Goal: Task Accomplishment & Management: Complete application form

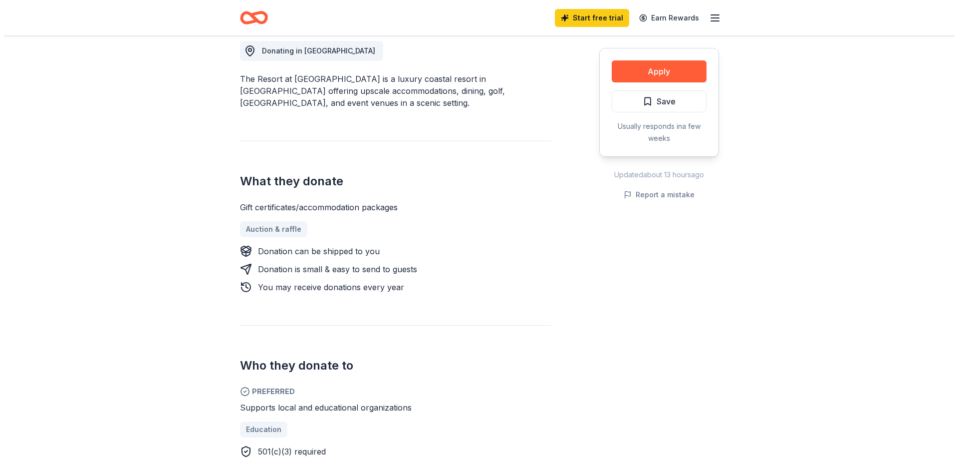
scroll to position [279, 0]
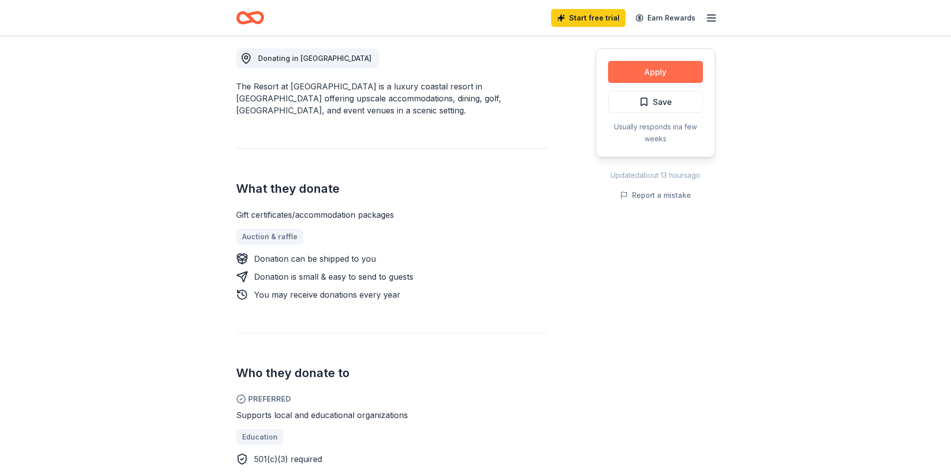
click at [657, 66] on button "Apply" at bounding box center [655, 72] width 95 height 22
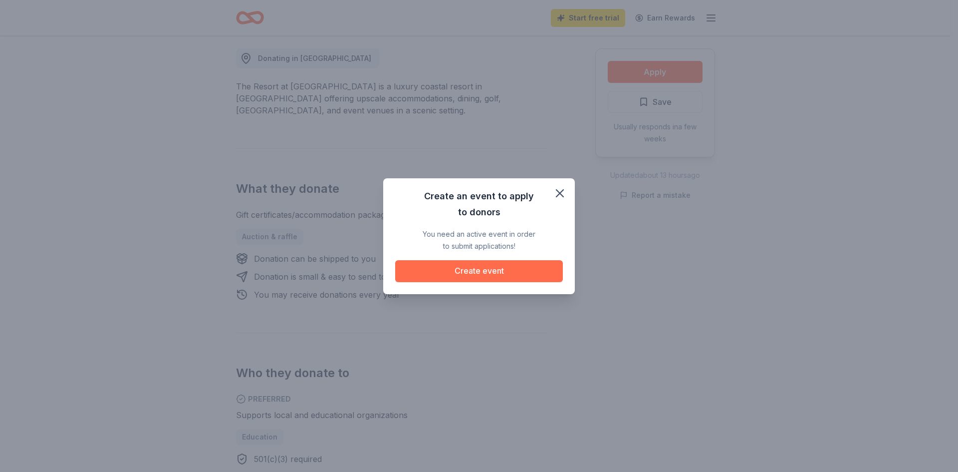
click at [462, 275] on button "Create event" at bounding box center [479, 271] width 168 height 22
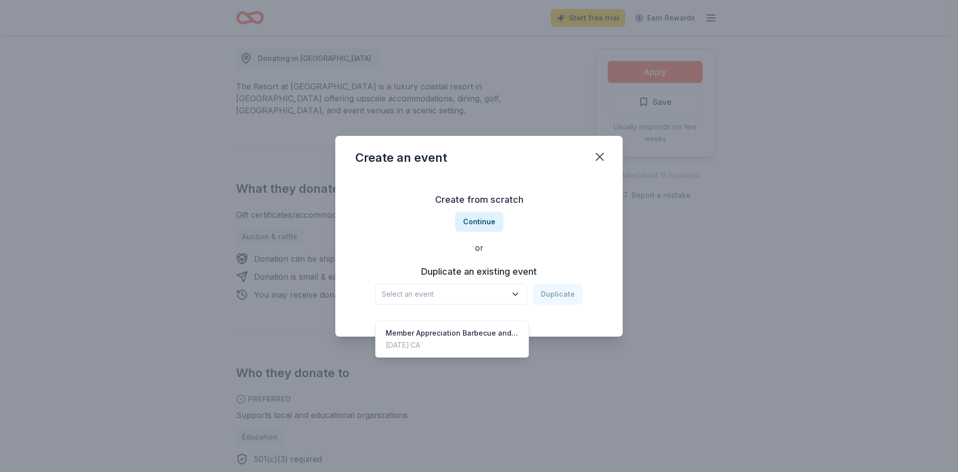
click at [517, 296] on icon "button" at bounding box center [516, 294] width 10 height 10
click at [474, 221] on div "Create from scratch Continue or Duplicate an existing event Select an event Dup…" at bounding box center [479, 248] width 248 height 145
click at [474, 221] on button "Continue" at bounding box center [479, 222] width 48 height 20
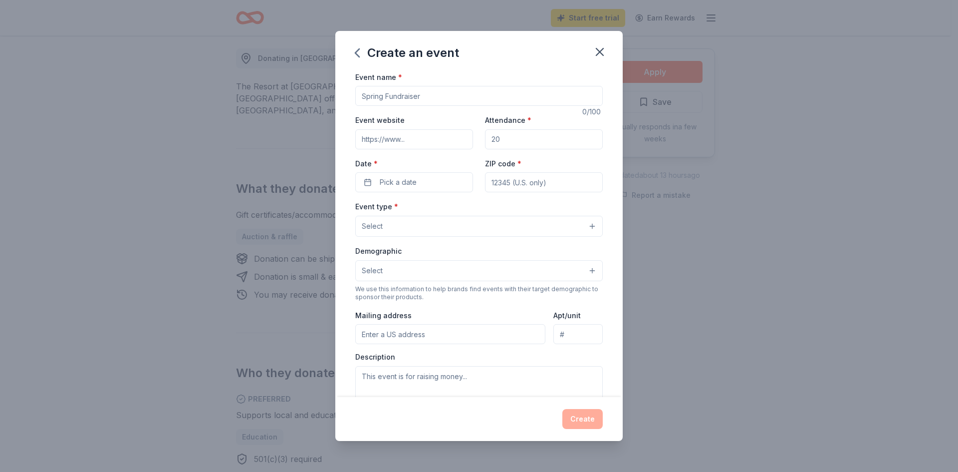
click at [429, 92] on input "Event name *" at bounding box center [479, 96] width 248 height 20
type input "NAMI Community Festival and Fundraise"
click at [414, 136] on input "Event website" at bounding box center [414, 139] width 118 height 20
type input "[URL][DOMAIN_NAME]"
click at [507, 142] on input "Attendance *" at bounding box center [544, 139] width 118 height 20
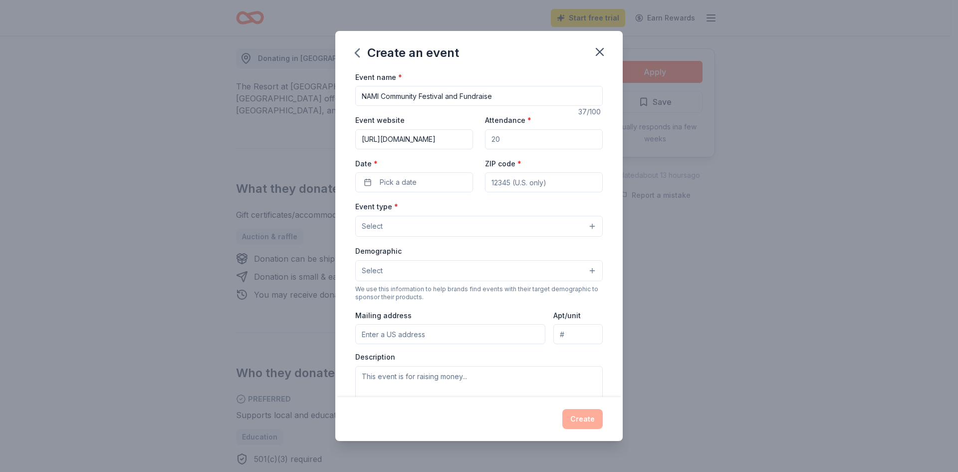
type input "100"
click at [414, 185] on span "Pick a date" at bounding box center [398, 182] width 37 height 12
click at [465, 210] on button "Go to next month" at bounding box center [466, 209] width 14 height 14
click at [468, 267] on button "11" at bounding box center [466, 268] width 18 height 18
click at [494, 181] on input "ZIP code *" at bounding box center [544, 182] width 118 height 20
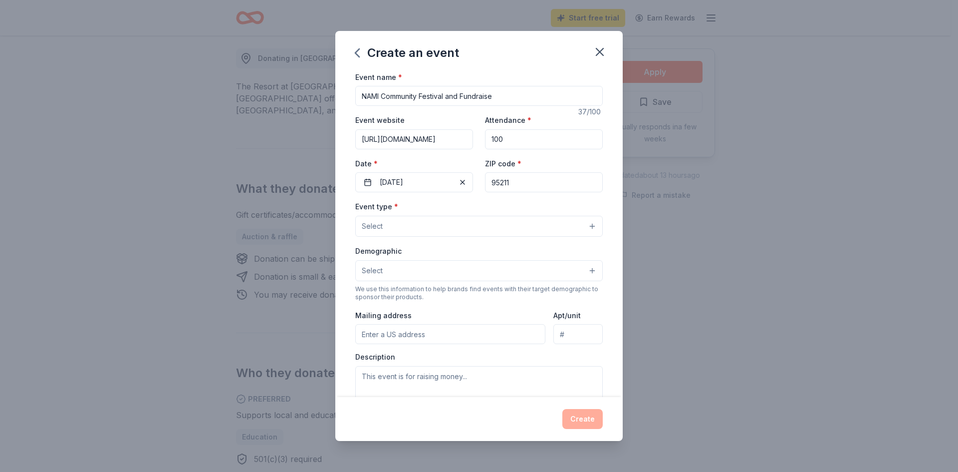
type input "95211"
click at [442, 230] on button "Select" at bounding box center [479, 226] width 248 height 21
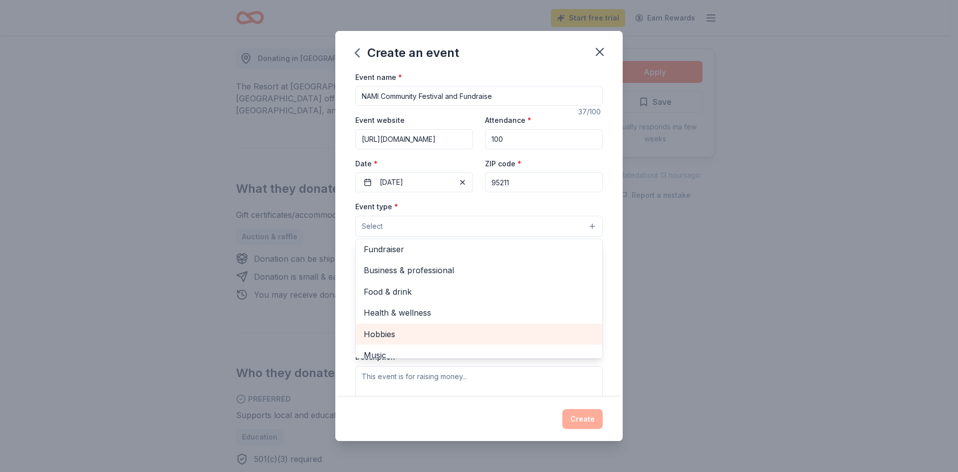
scroll to position [0, 0]
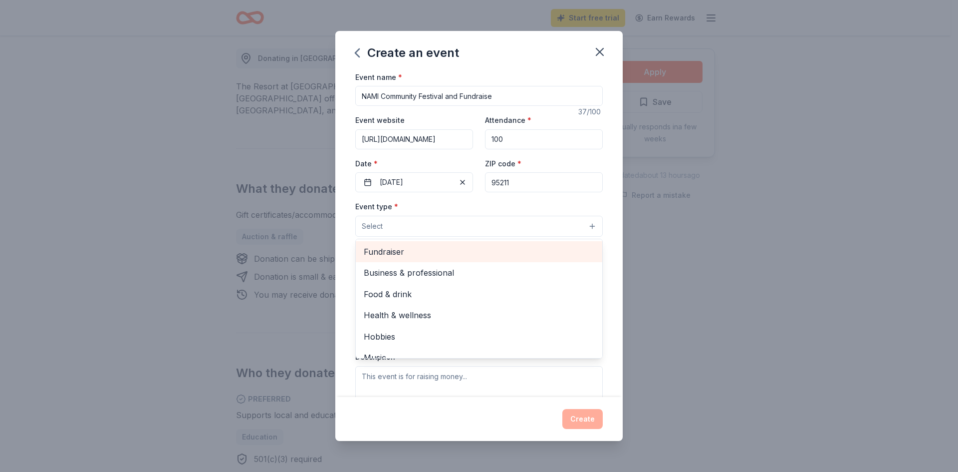
click at [384, 248] on span "Fundraiser" at bounding box center [479, 251] width 231 height 13
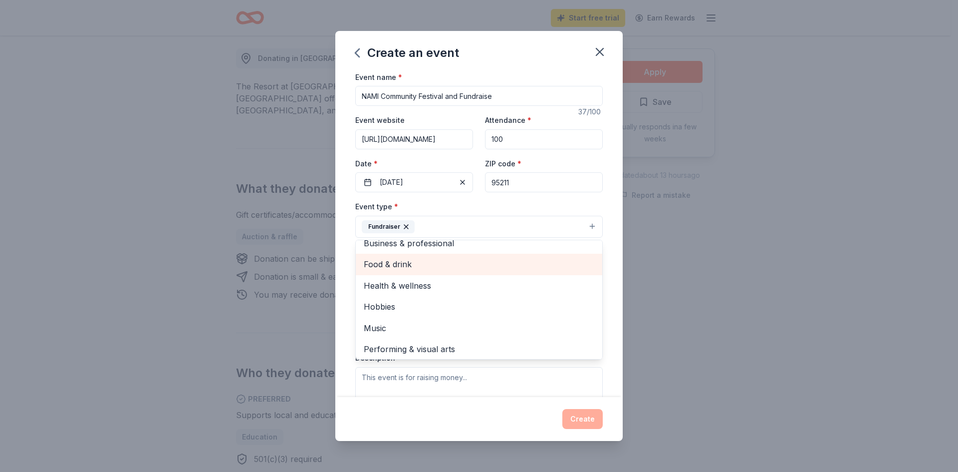
scroll to position [12, 0]
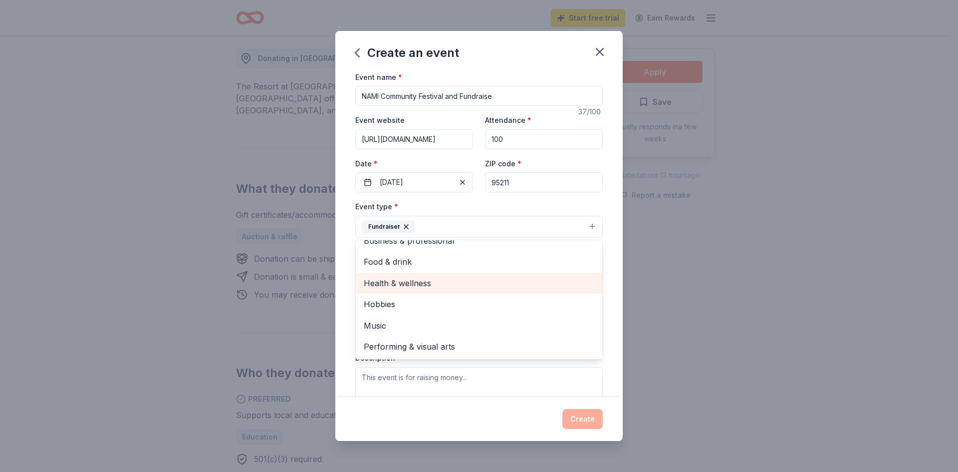
click at [458, 282] on span "Health & wellness" at bounding box center [479, 283] width 231 height 13
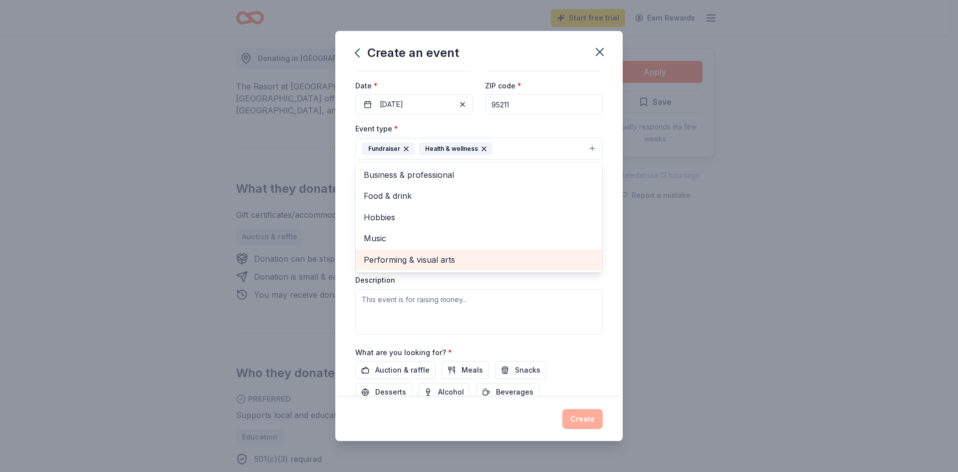
scroll to position [80, 0]
click at [430, 307] on div "Event type * Fundraiser Health & wellness Business & professional Food & drink …" at bounding box center [479, 225] width 248 height 211
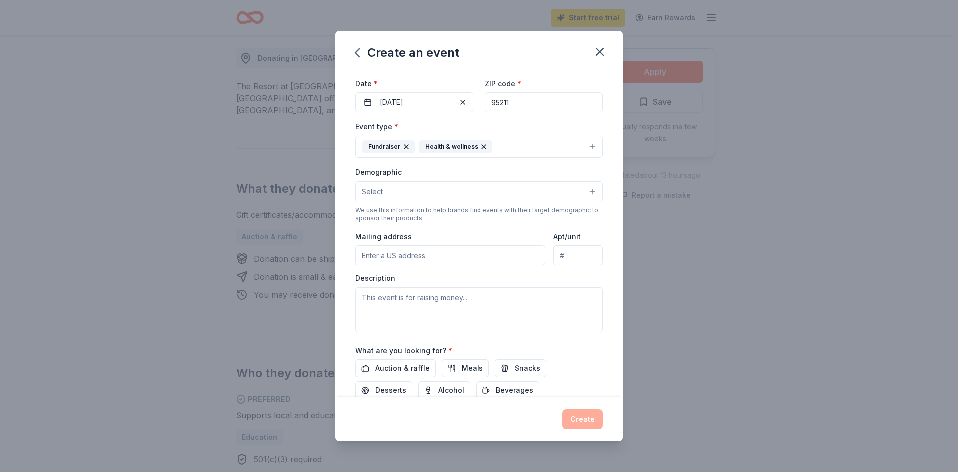
click at [406, 194] on button "Select" at bounding box center [479, 191] width 248 height 21
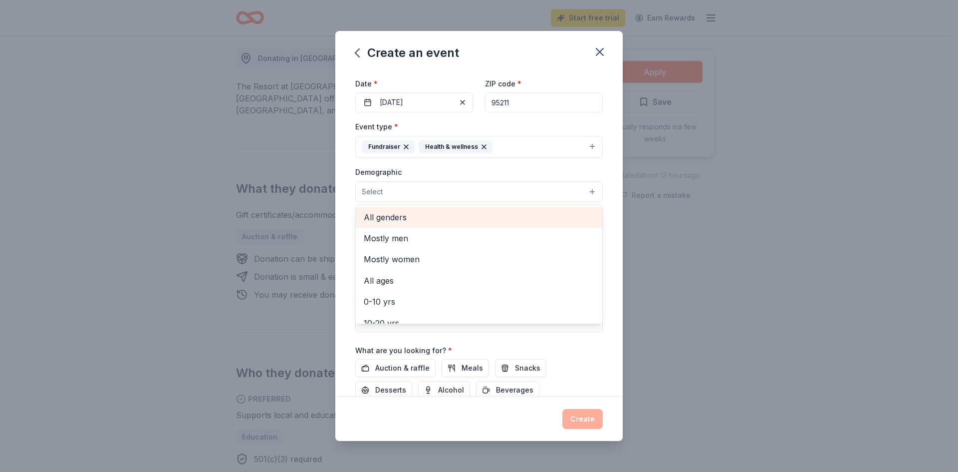
click at [407, 217] on span "All genders" at bounding box center [479, 217] width 231 height 13
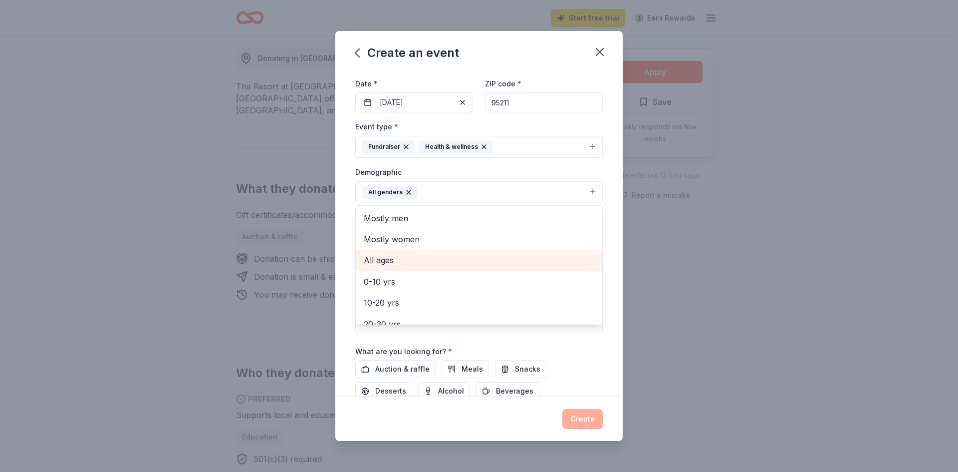
click at [396, 262] on span "All ages" at bounding box center [479, 260] width 231 height 13
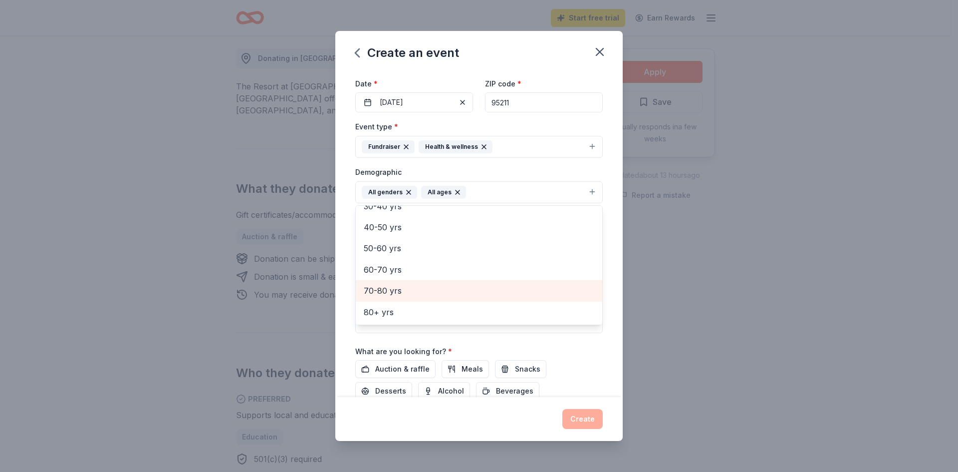
scroll to position [153, 0]
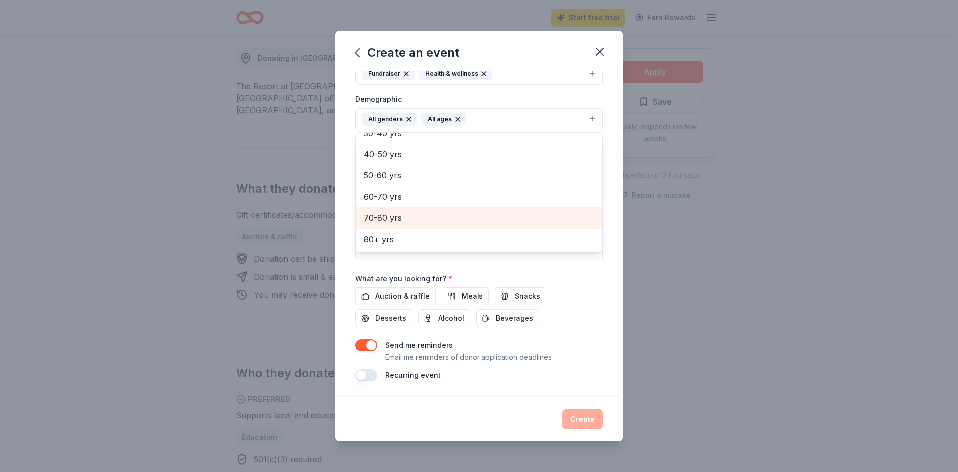
click at [344, 265] on div "Event name * NAMI Community Festival and Fundraise 37 /100 Event website [URL][…" at bounding box center [479, 234] width 288 height 326
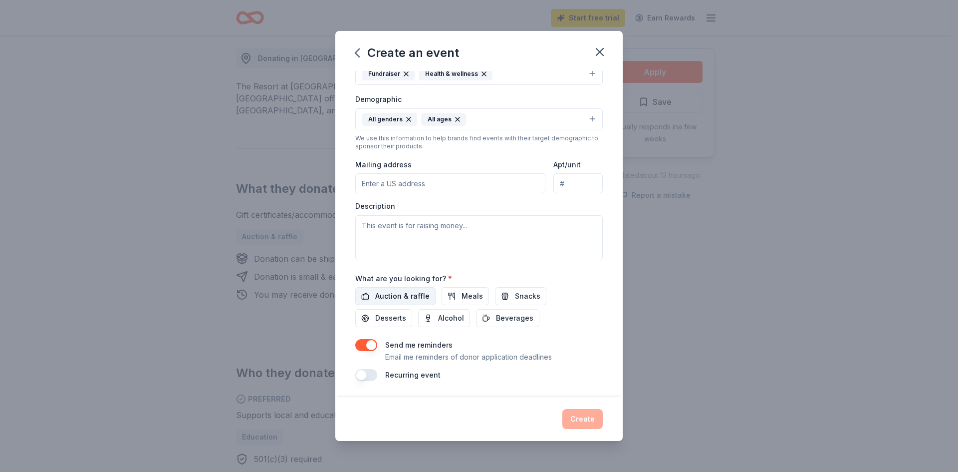
click at [400, 294] on span "Auction & raffle" at bounding box center [402, 296] width 54 height 12
click at [458, 293] on button "Meals" at bounding box center [465, 296] width 47 height 18
click at [389, 318] on span "Desserts" at bounding box center [390, 318] width 31 height 12
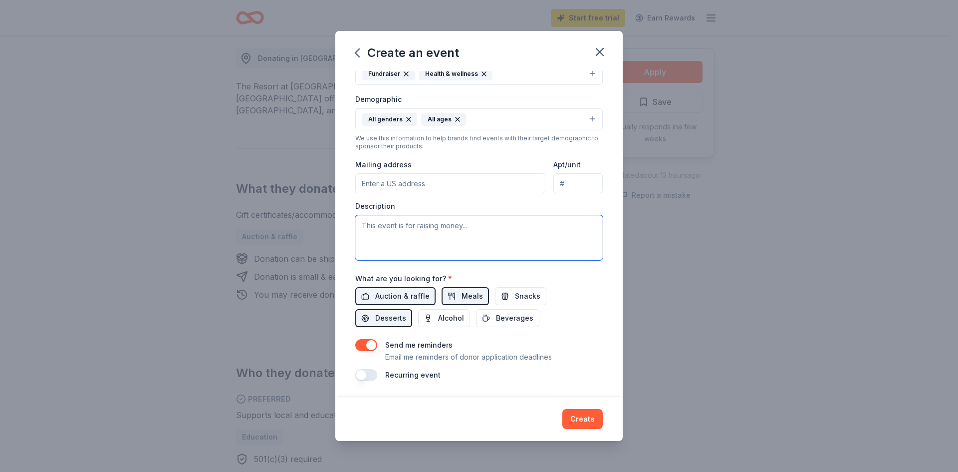
click at [368, 223] on textarea at bounding box center [479, 237] width 248 height 45
click at [383, 189] on input "Mailing address" at bounding box center [450, 183] width 190 height 20
type input "[DEMOGRAPHIC_DATA] Outdoor Pavilion"
type input "[STREET_ADDRESS]"
click at [470, 185] on input "[DEMOGRAPHIC_DATA] Outdoor Pavilion" at bounding box center [450, 183] width 190 height 20
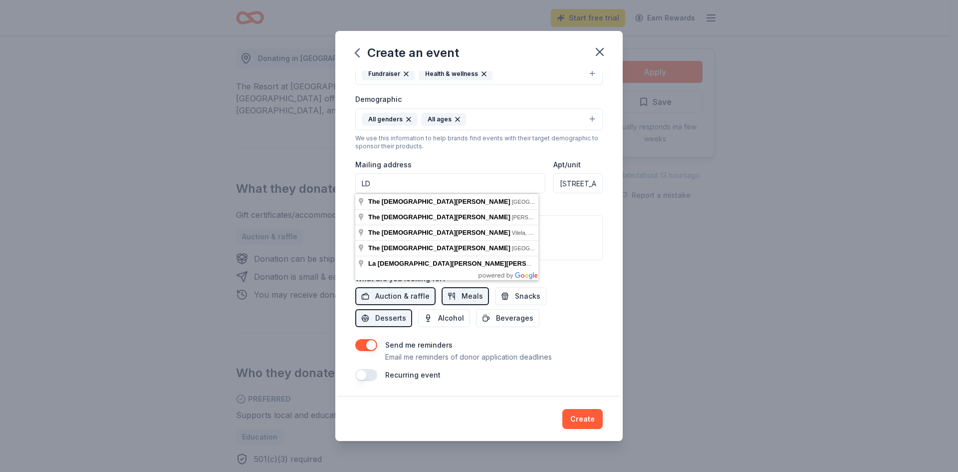
type input "L"
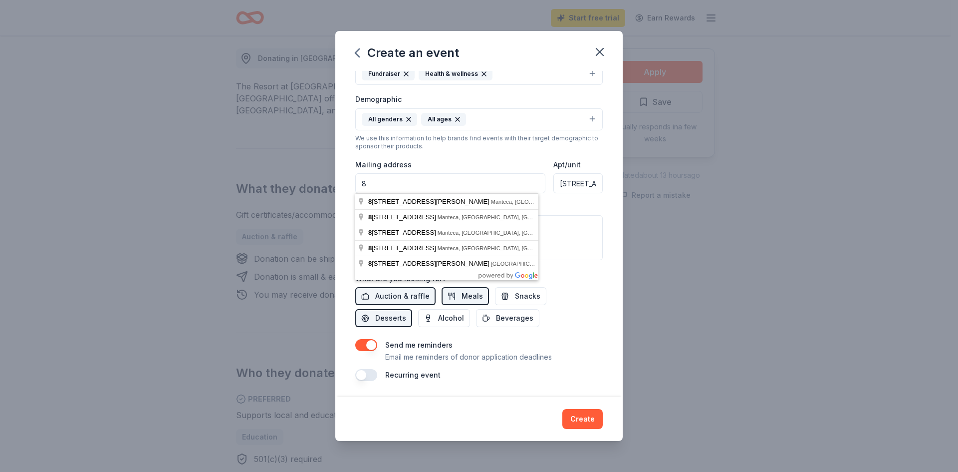
type input "[STREET_ADDRESS]"
click at [585, 183] on div "[STREET_ADDRESS]" at bounding box center [578, 183] width 49 height 20
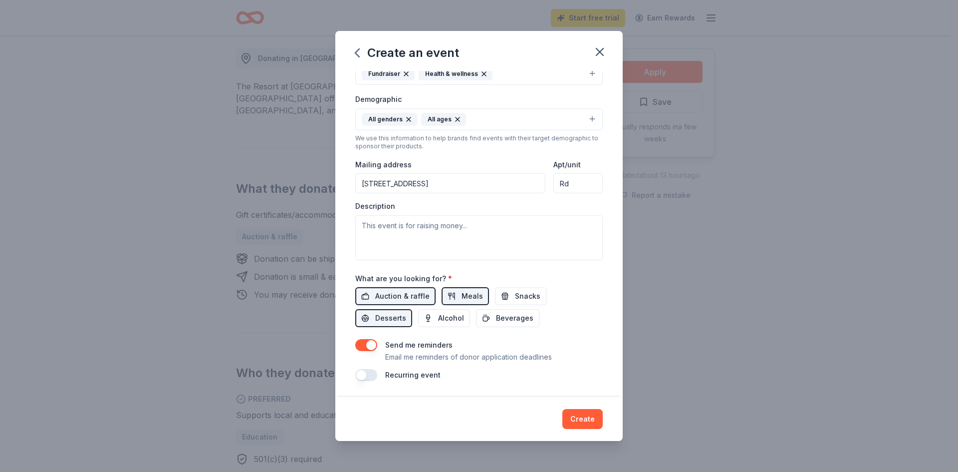
type input "d"
click at [439, 205] on div "Description" at bounding box center [479, 230] width 248 height 59
click at [431, 188] on input "[STREET_ADDRESS]" at bounding box center [450, 183] width 190 height 20
type input "[STREET_ADDRESS]"
click at [369, 225] on textarea at bounding box center [479, 237] width 248 height 45
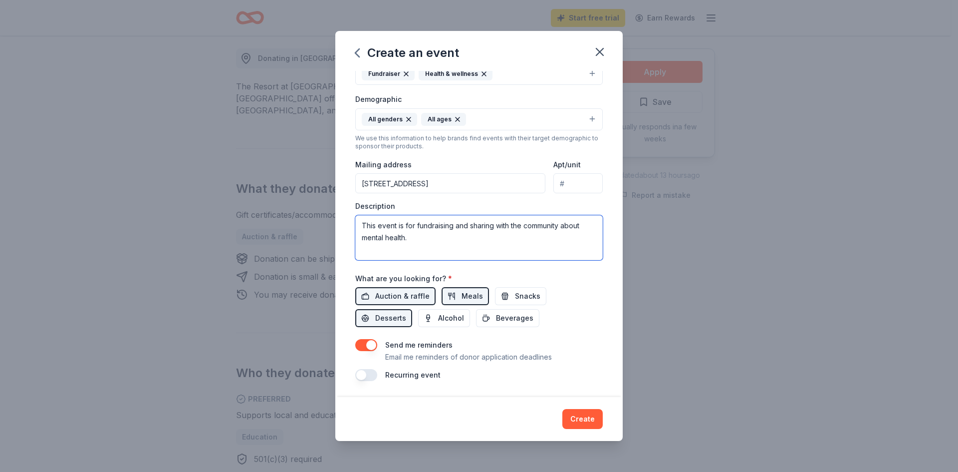
click at [361, 236] on textarea "This event is for fundraising and sharing with the community about mental healt…" at bounding box center [479, 237] width 248 height 45
click at [415, 238] on textarea "This event is for fundraising and sharing with the community about mental healt…" at bounding box center [479, 237] width 248 height 45
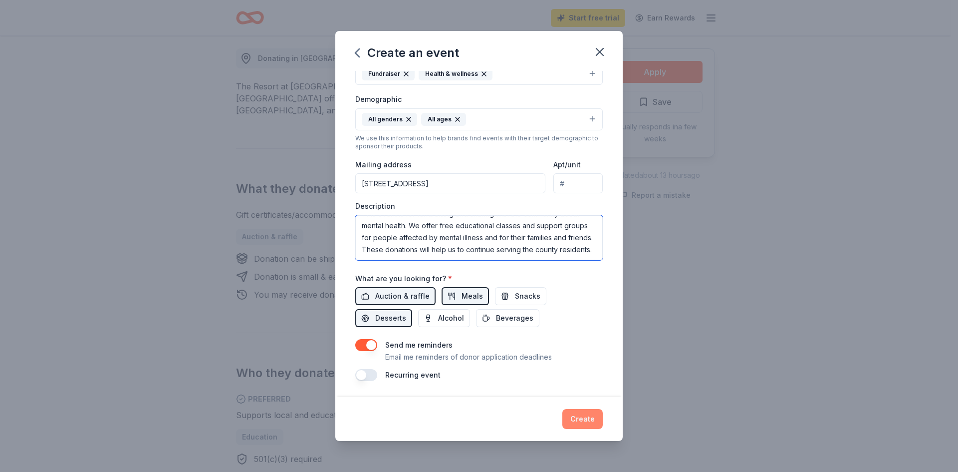
type textarea "This event is for fundraising and sharing with the community about mental healt…"
click at [584, 418] on button "Create" at bounding box center [583, 419] width 40 height 20
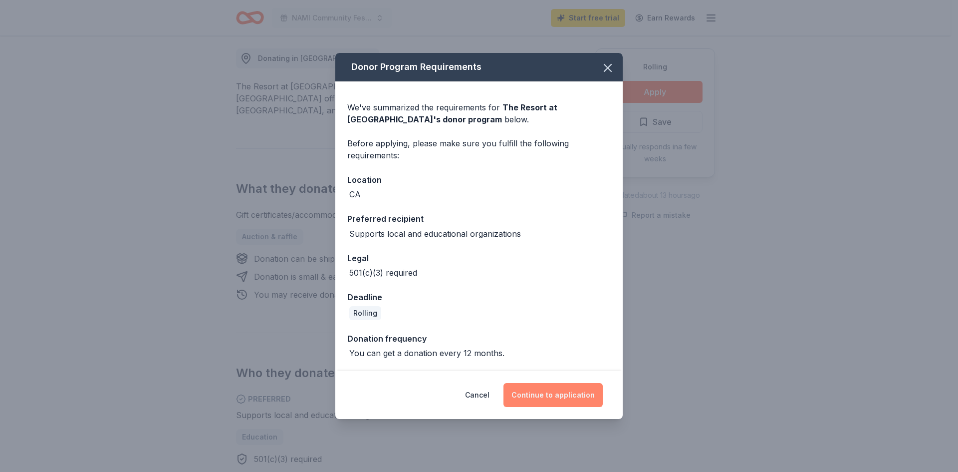
click at [551, 391] on button "Continue to application" at bounding box center [553, 395] width 99 height 24
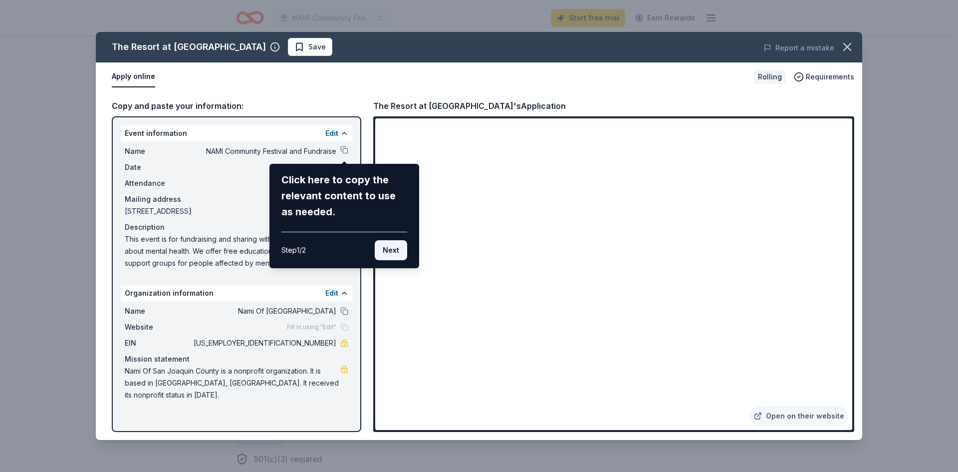
click at [386, 252] on button "Next" at bounding box center [391, 250] width 32 height 20
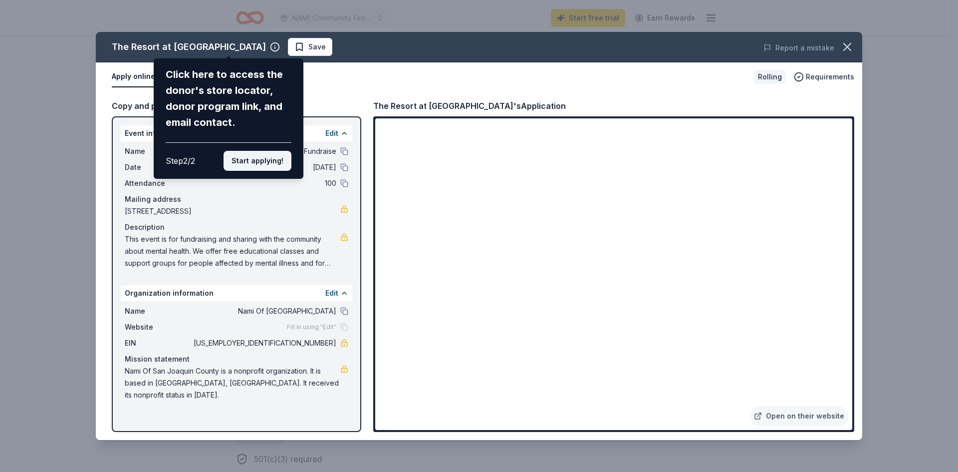
click at [235, 157] on button "Start applying!" at bounding box center [258, 161] width 68 height 20
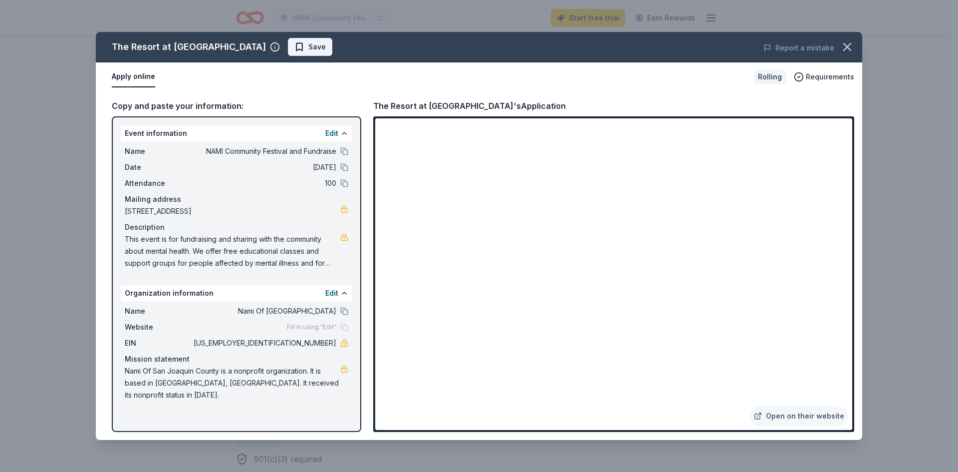
click at [309, 47] on span "Save" at bounding box center [317, 47] width 17 height 12
click at [287, 47] on html "NAMI Community Festival and Fundraise Start free trial Earn Rewards Rolling Sha…" at bounding box center [479, 236] width 958 height 472
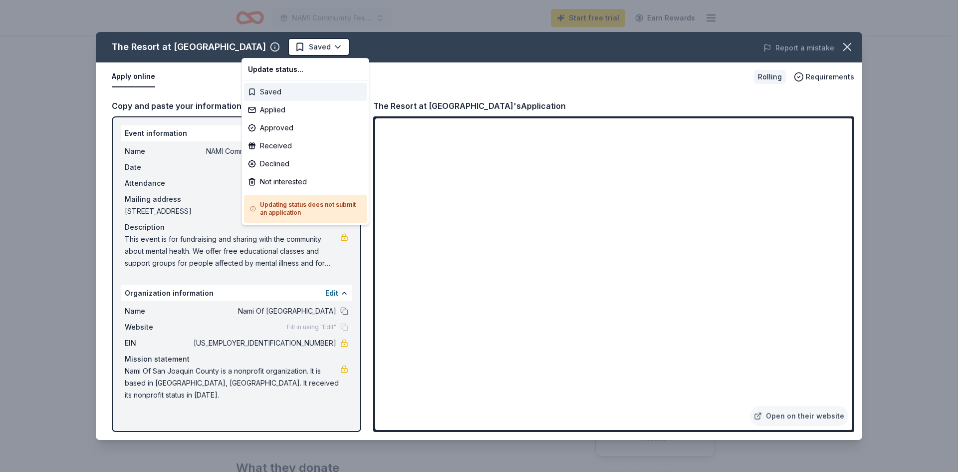
click at [275, 90] on div "Saved" at bounding box center [305, 92] width 123 height 18
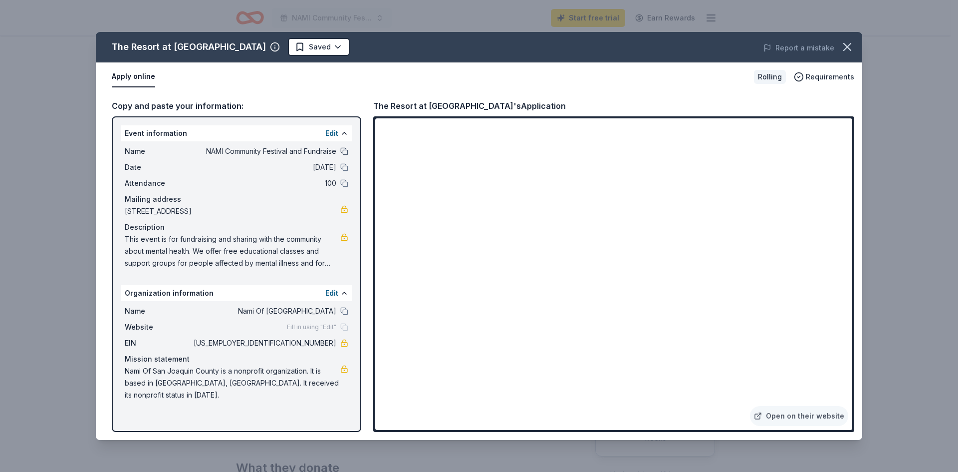
click at [342, 150] on button at bounding box center [344, 151] width 8 height 8
